Goal: Task Accomplishment & Management: Manage account settings

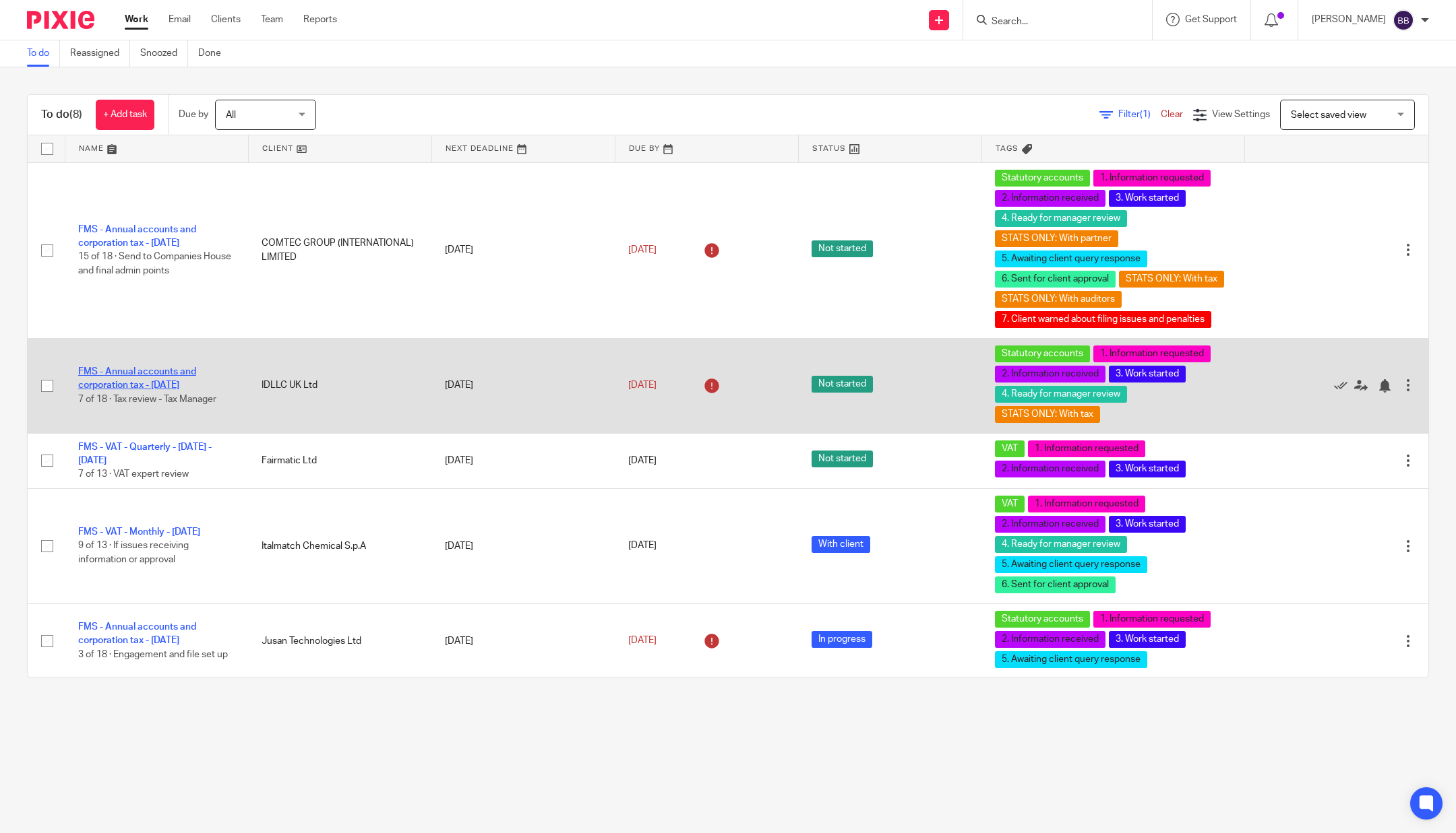
click at [164, 367] on link "FMS - Annual accounts and corporation tax - [DATE]" at bounding box center [137, 378] width 118 height 23
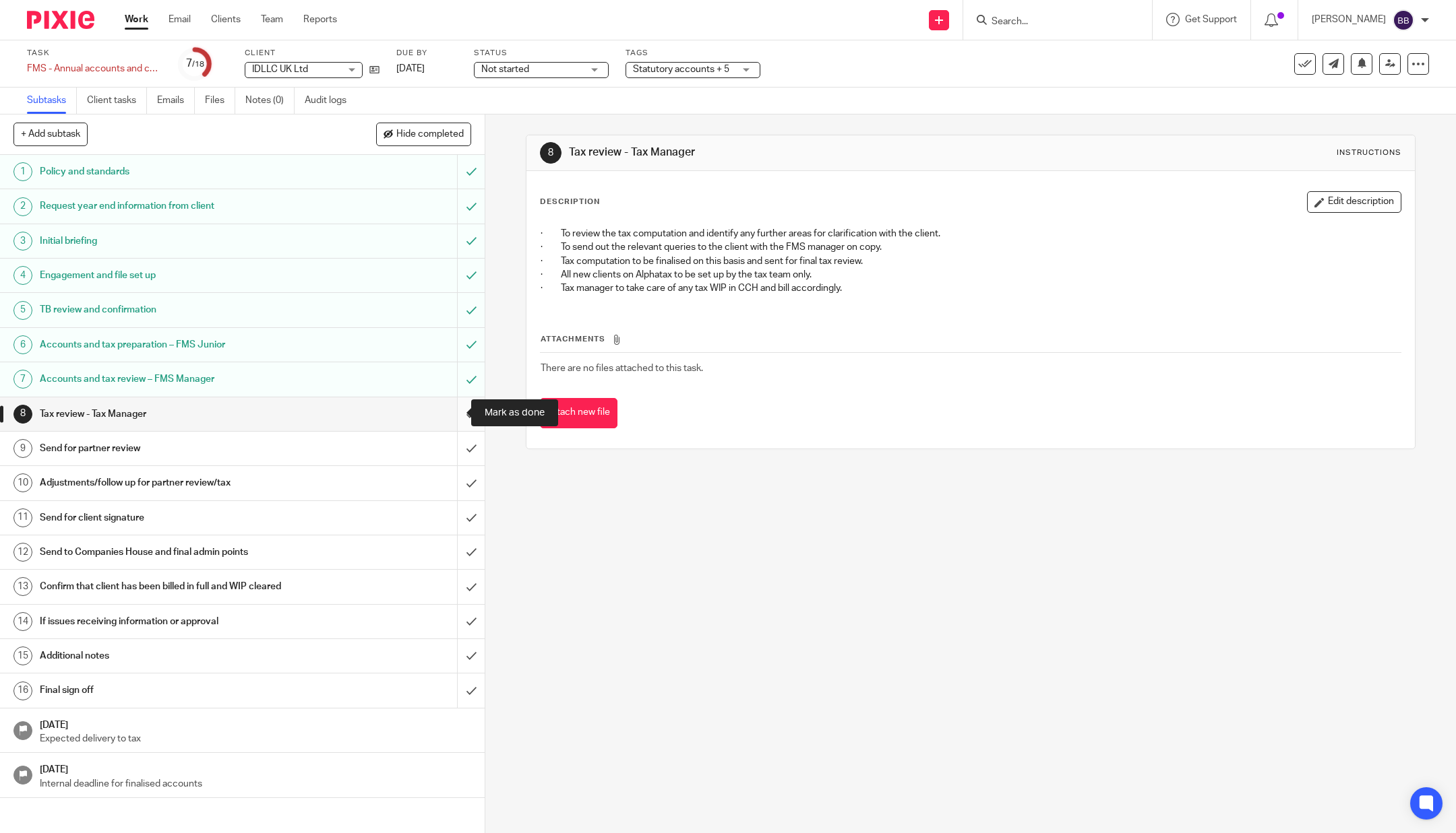
click at [444, 406] on input "submit" at bounding box center [242, 414] width 485 height 33
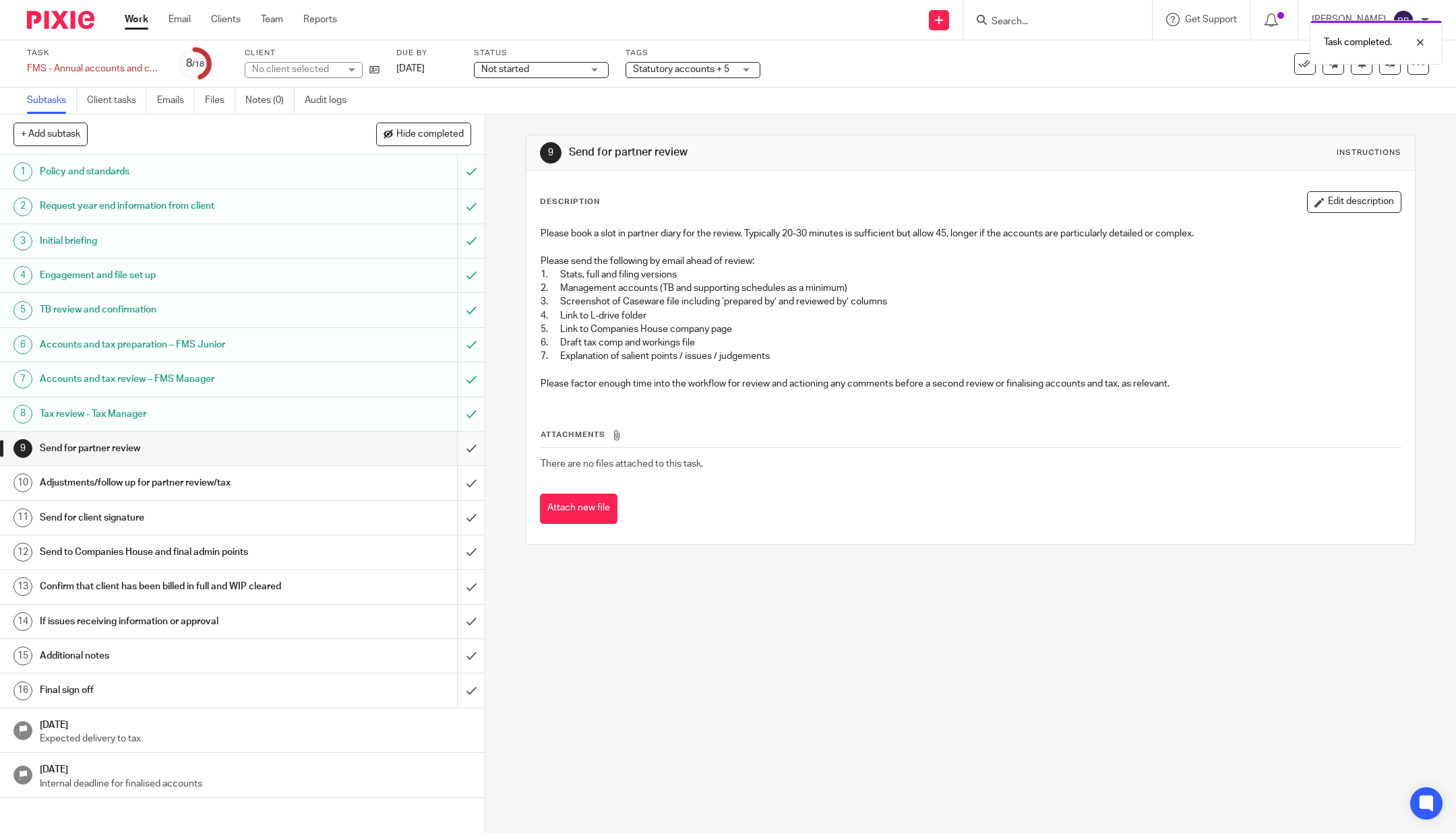
click at [453, 453] on input "submit" at bounding box center [242, 449] width 485 height 33
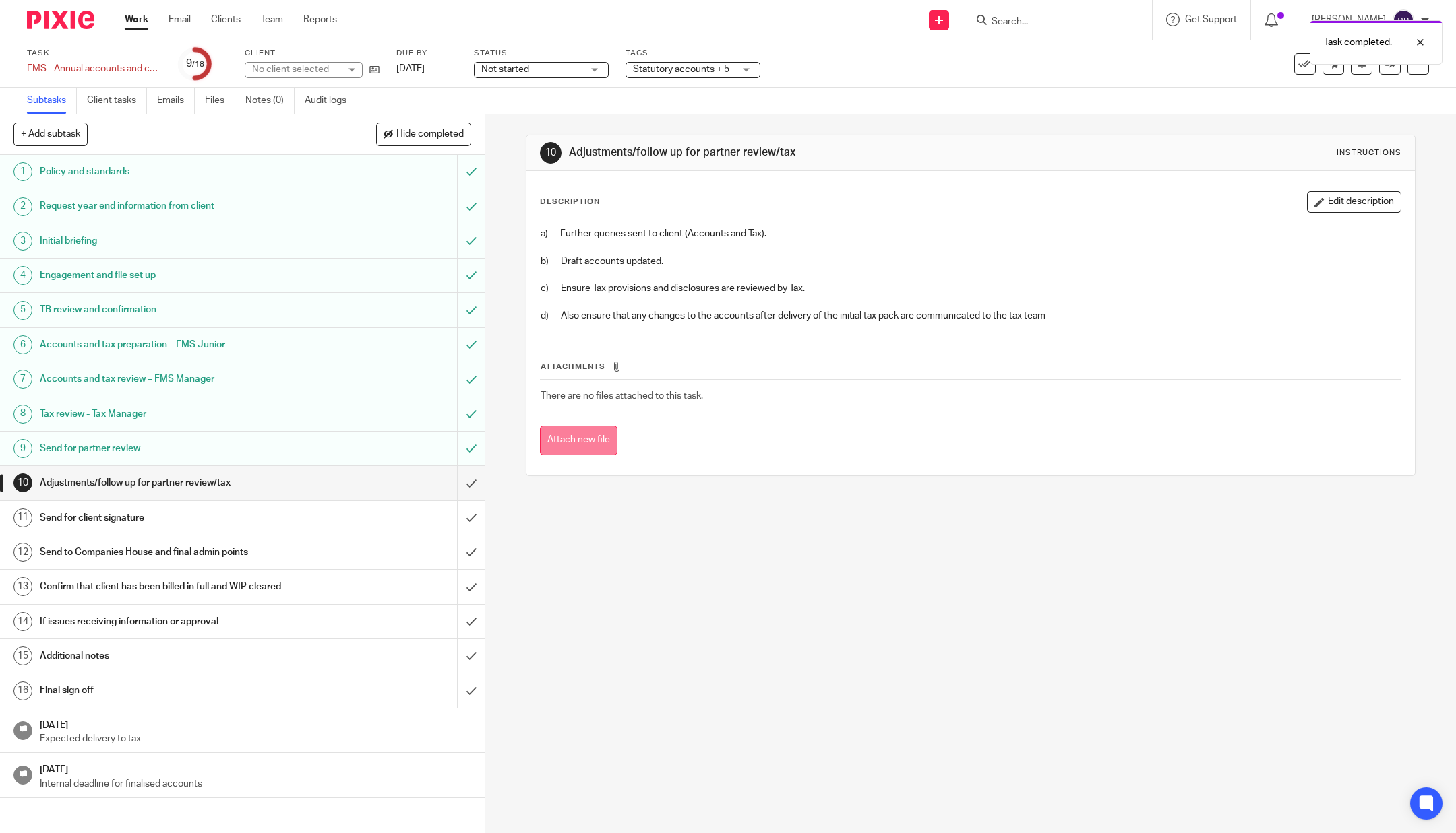
click at [576, 434] on button "Attach new file" at bounding box center [579, 441] width 77 height 30
click at [452, 474] on input "submit" at bounding box center [242, 483] width 485 height 33
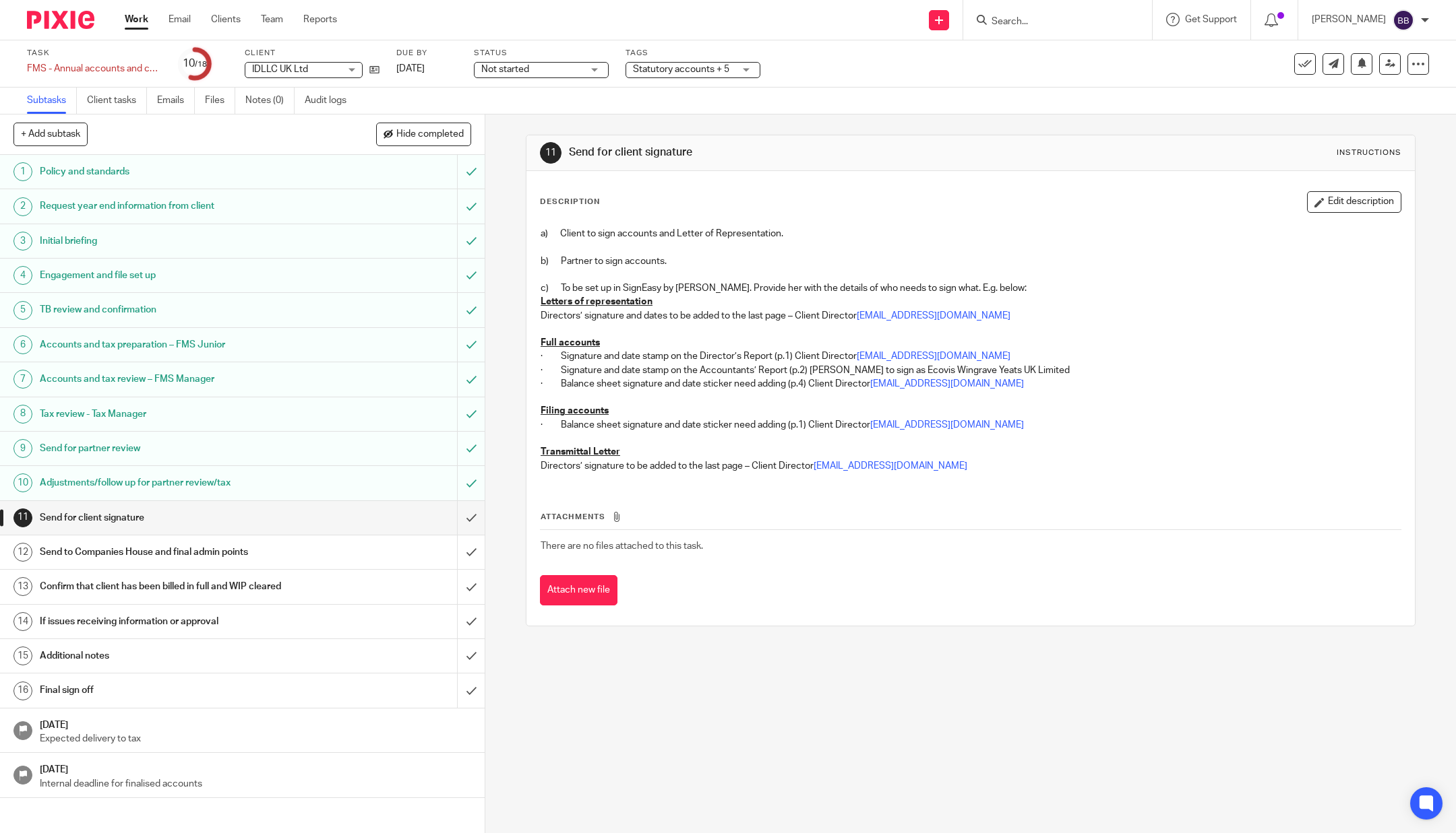
click at [375, 552] on div "Send to Companies House and final admin points" at bounding box center [241, 552] width 403 height 20
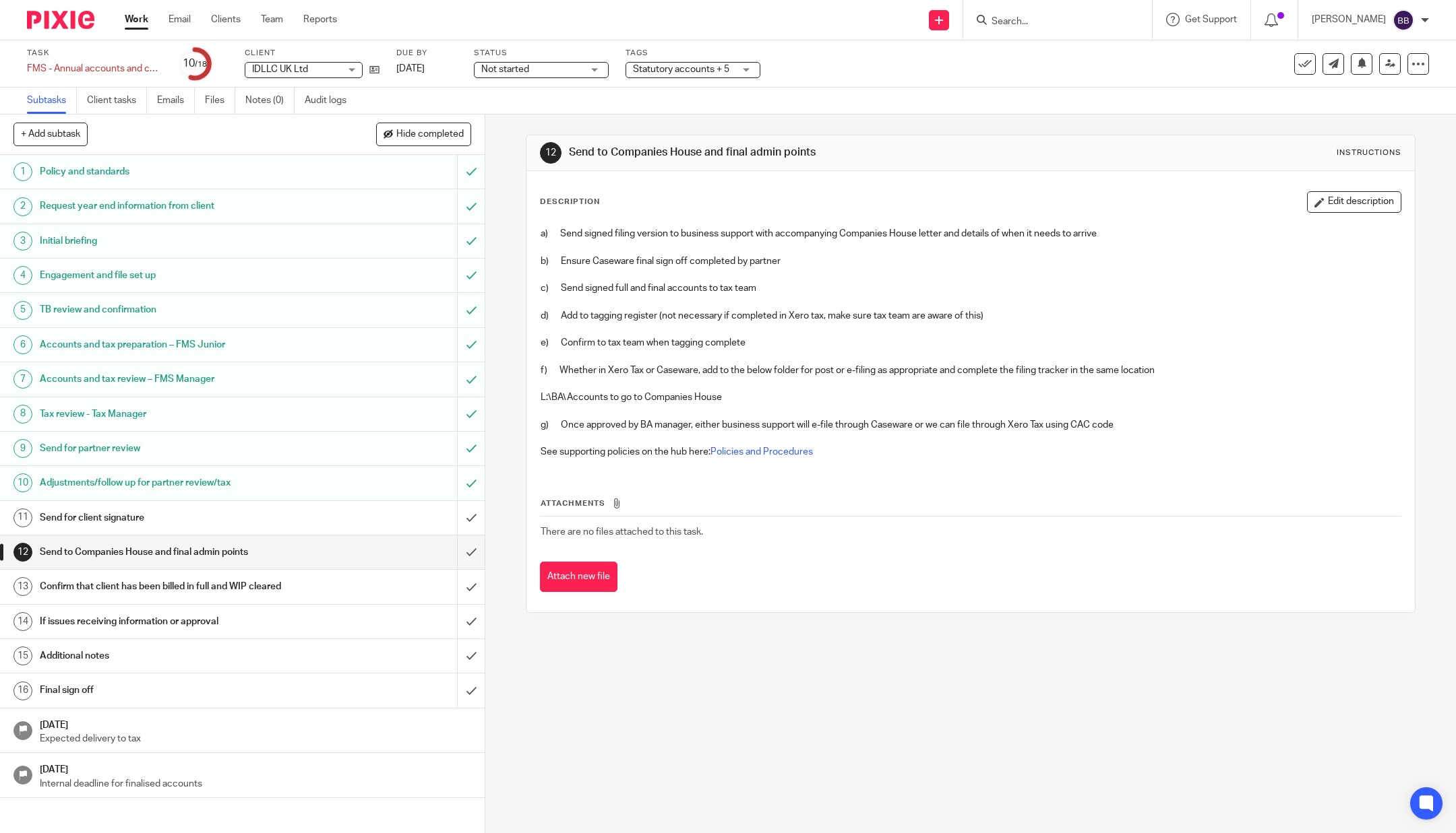
click at [777, 579] on div "Attach new file" at bounding box center [971, 577] width 861 height 30
click at [386, 514] on div "Send for client signature" at bounding box center [241, 518] width 403 height 20
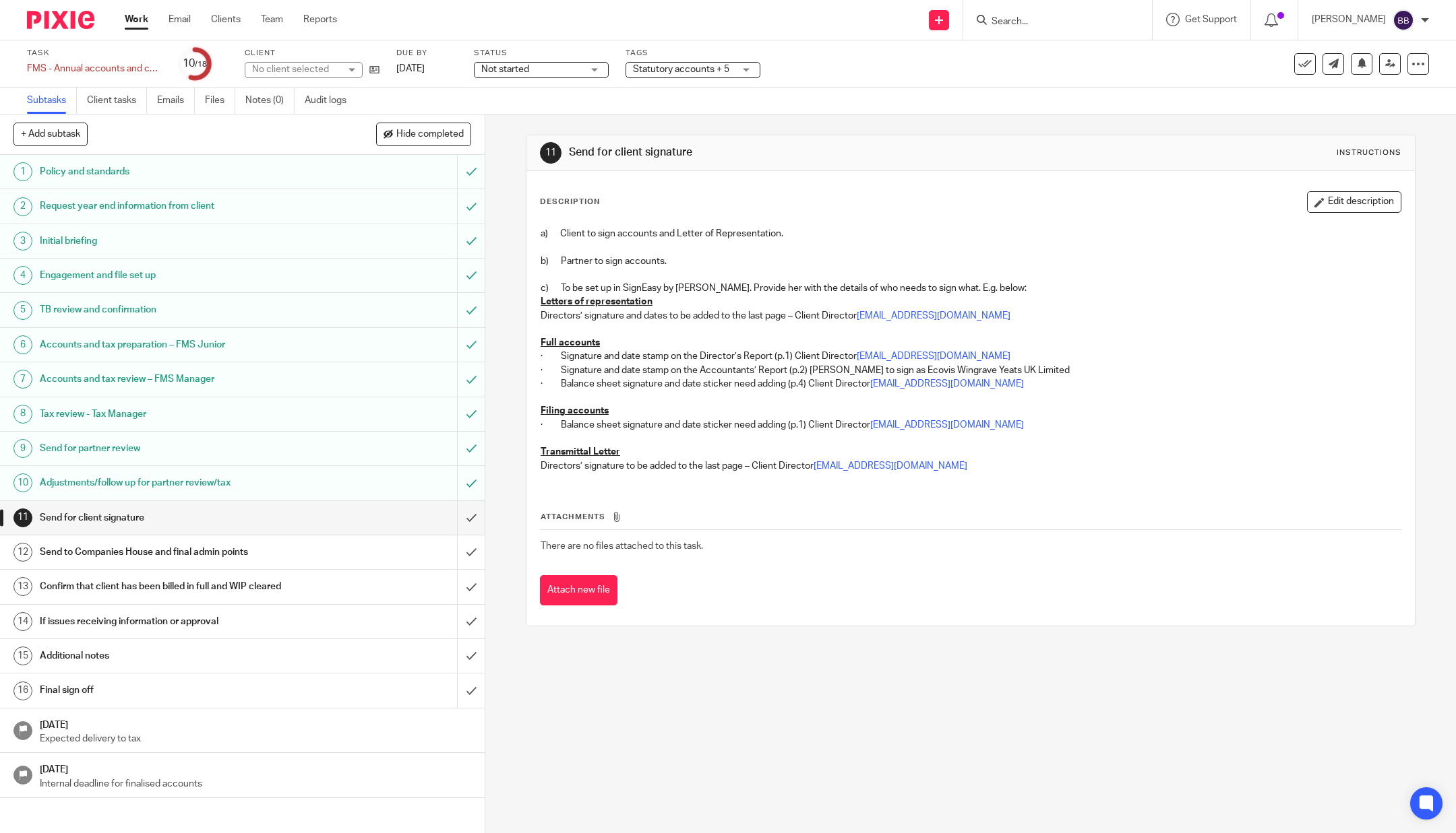
click at [447, 519] on input "submit" at bounding box center [242, 518] width 485 height 33
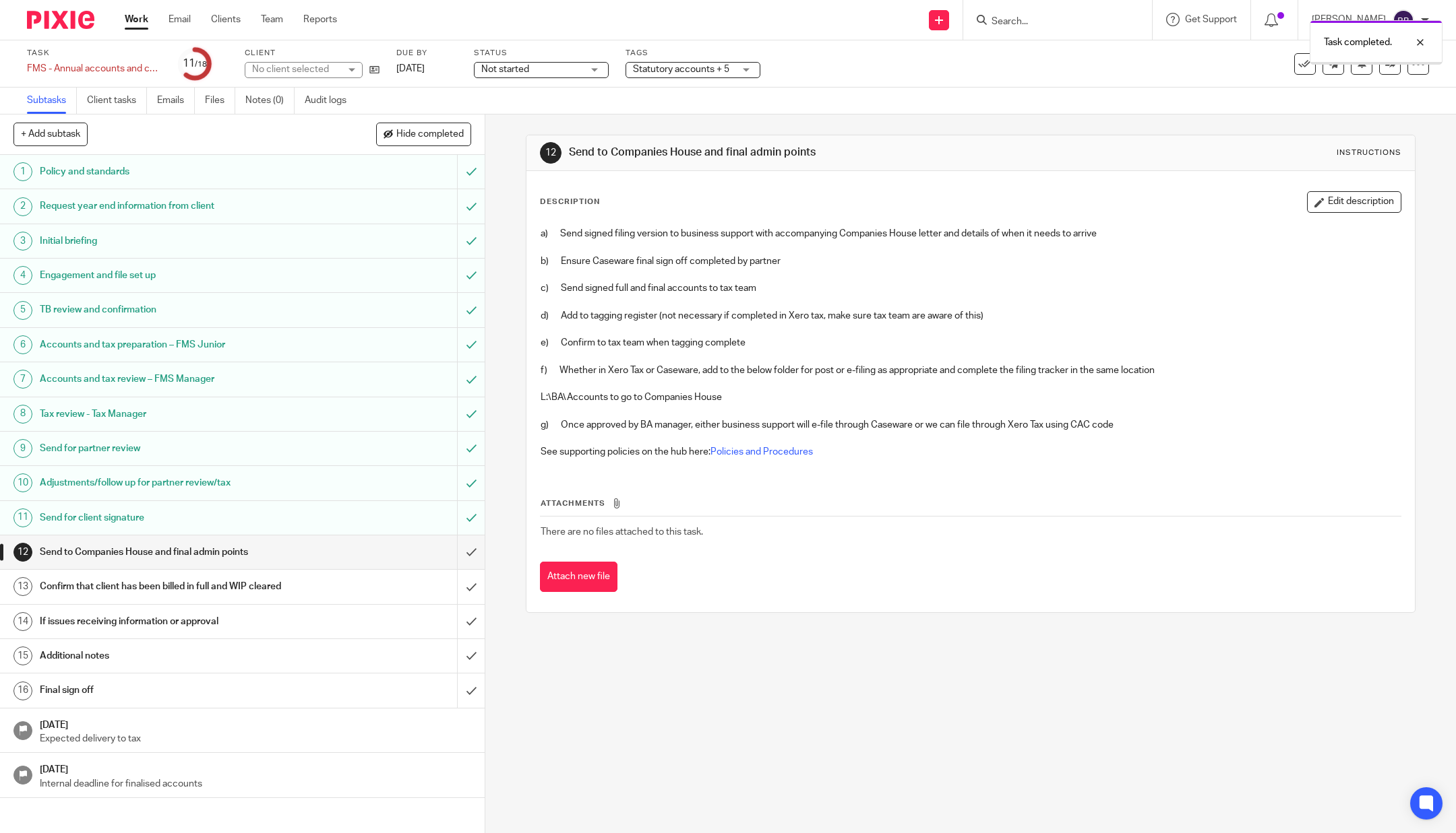
click at [561, 74] on span "Not started" at bounding box center [532, 70] width 101 height 14
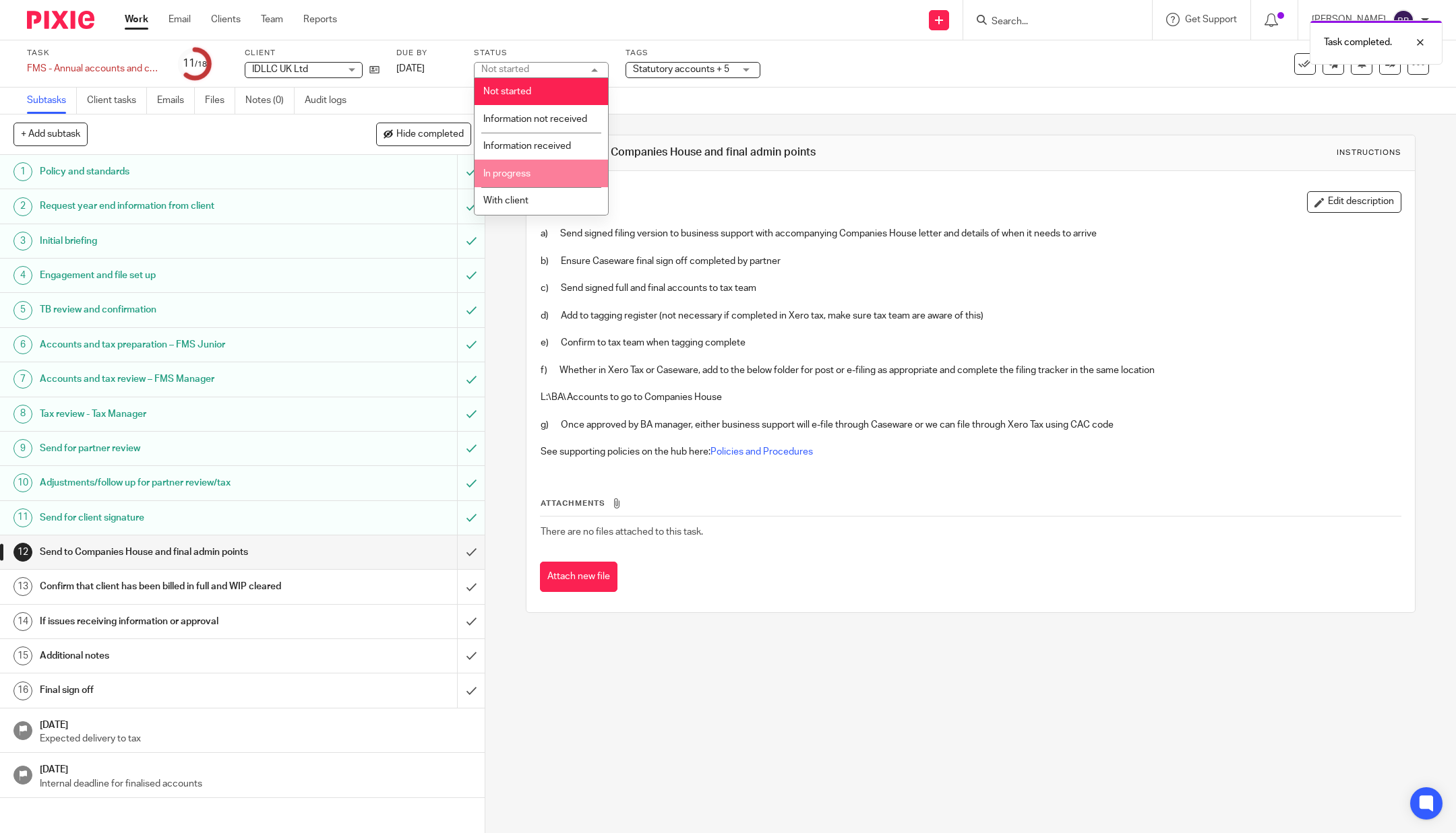
click at [524, 179] on span "In progress" at bounding box center [507, 174] width 47 height 9
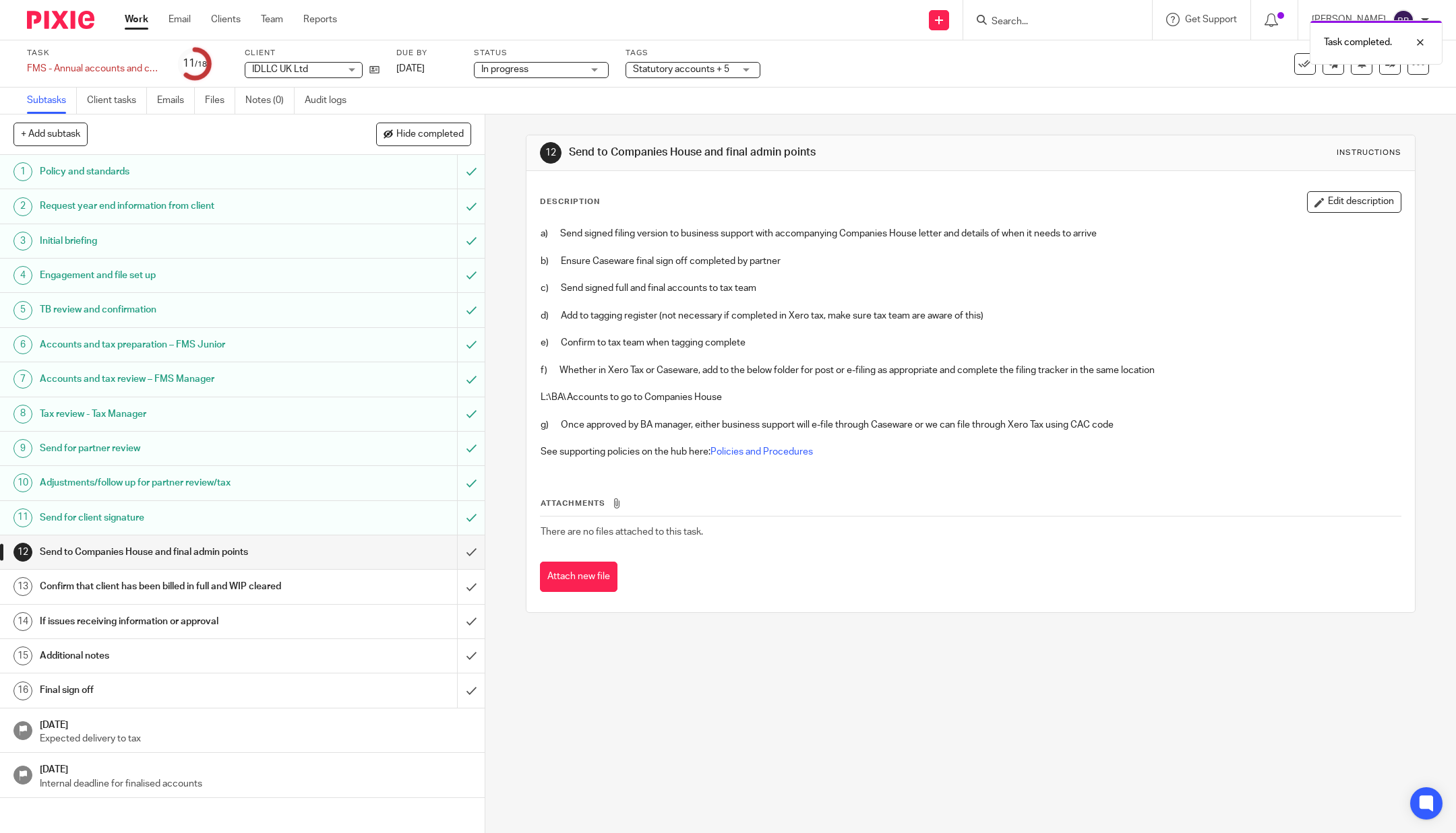
click at [673, 65] on span "Statutory accounts + 5" at bounding box center [681, 69] width 96 height 9
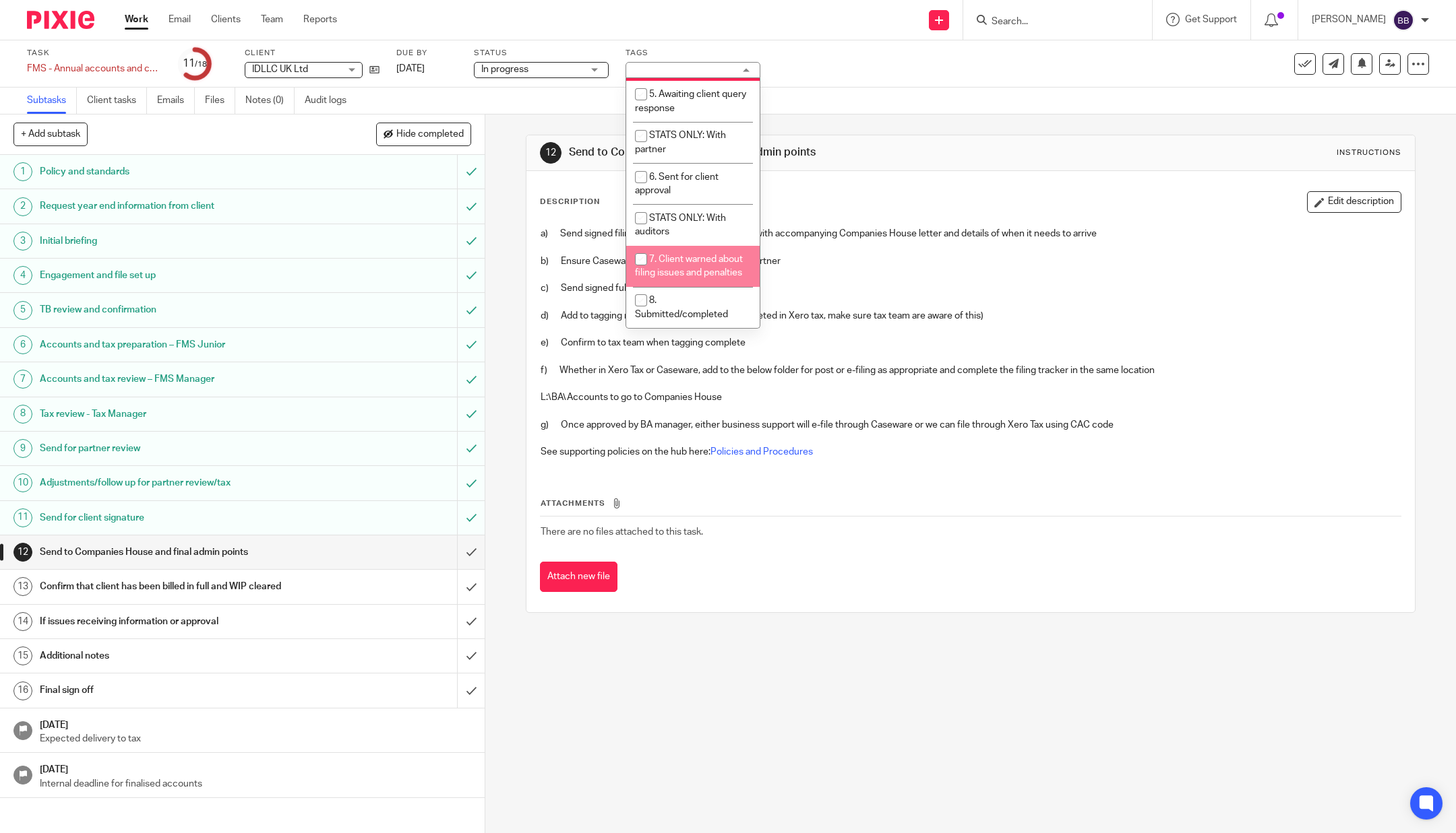
scroll to position [397, 0]
click at [704, 122] on li "5. Awaiting client query response" at bounding box center [693, 102] width 133 height 41
checkbox input "true"
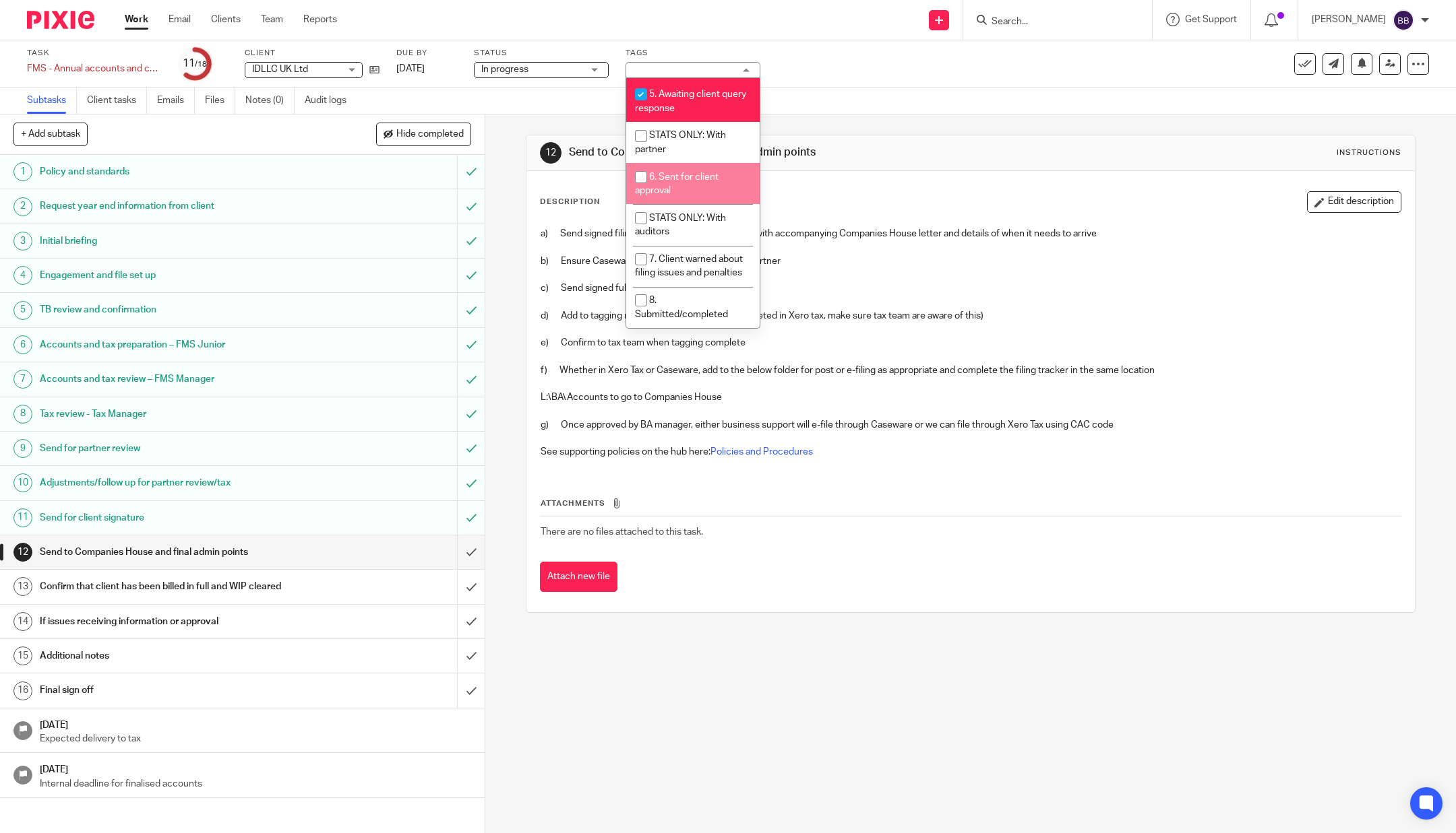
click at [707, 196] on span "6. Sent for client approval" at bounding box center [676, 184] width 83 height 23
checkbox input "true"
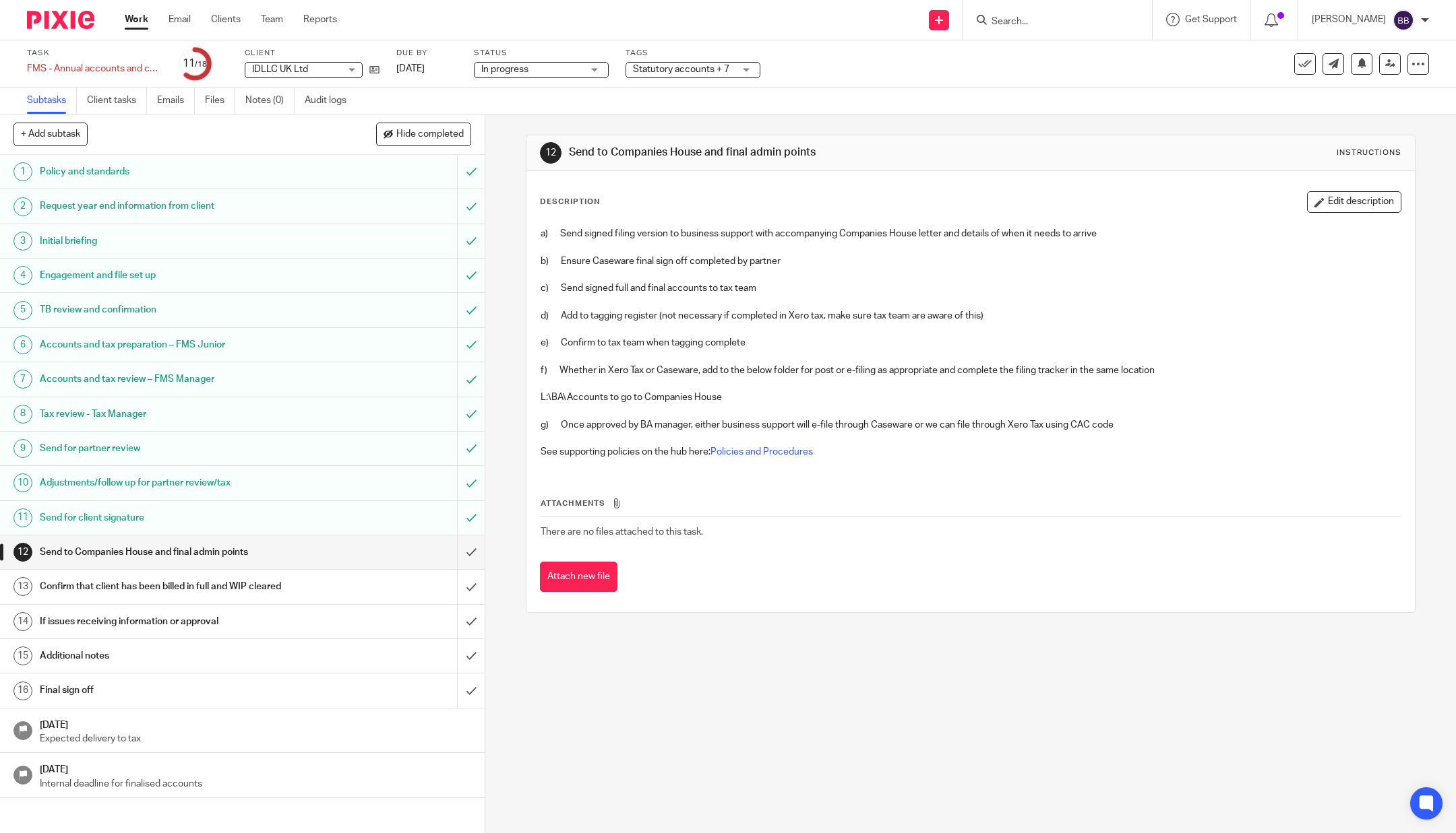
click at [846, 202] on div "Description Edit description" at bounding box center [971, 202] width 861 height 21
click at [43, 13] on img at bounding box center [61, 20] width 67 height 18
